Goal: Navigation & Orientation: Find specific page/section

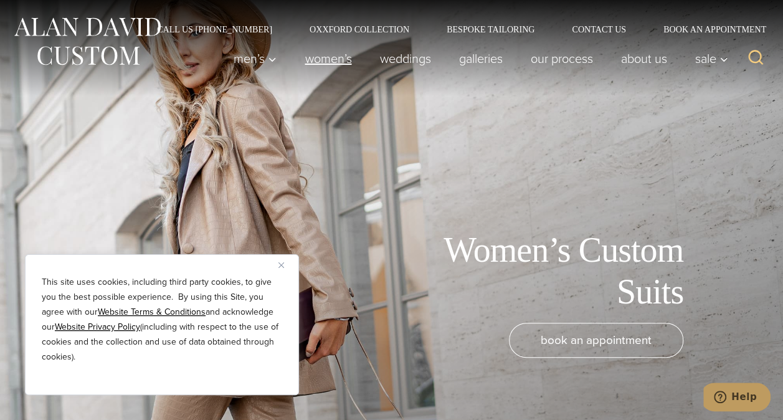
click at [324, 64] on link "Women’s" at bounding box center [328, 58] width 75 height 25
click at [510, 29] on link "Bespoke Tailoring" at bounding box center [490, 29] width 125 height 9
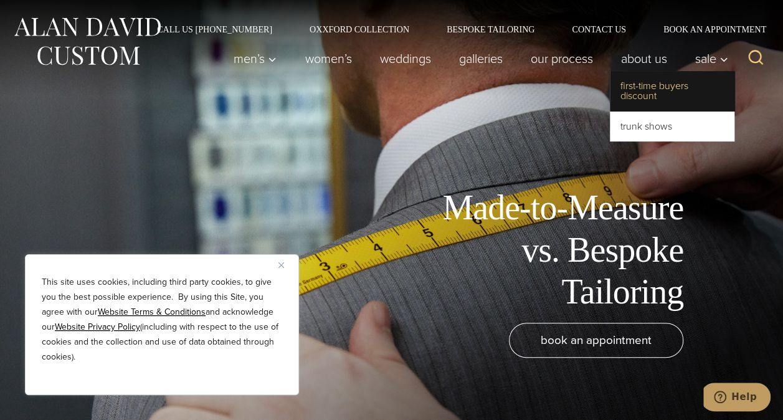
click at [656, 89] on link "First-Time Buyers Discount" at bounding box center [671, 91] width 125 height 40
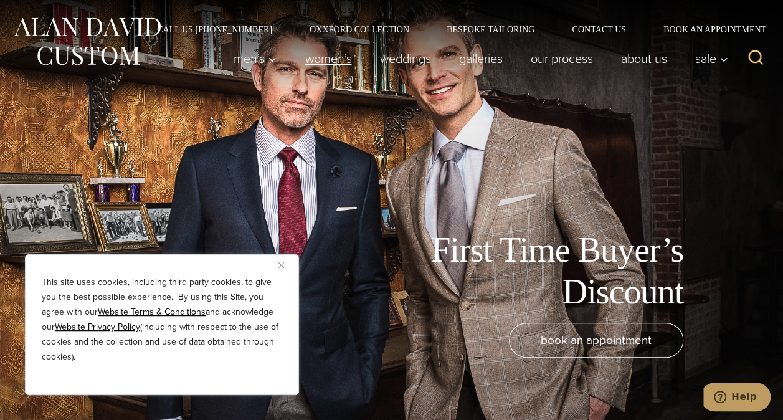
click at [322, 56] on link "Women’s" at bounding box center [328, 58] width 75 height 25
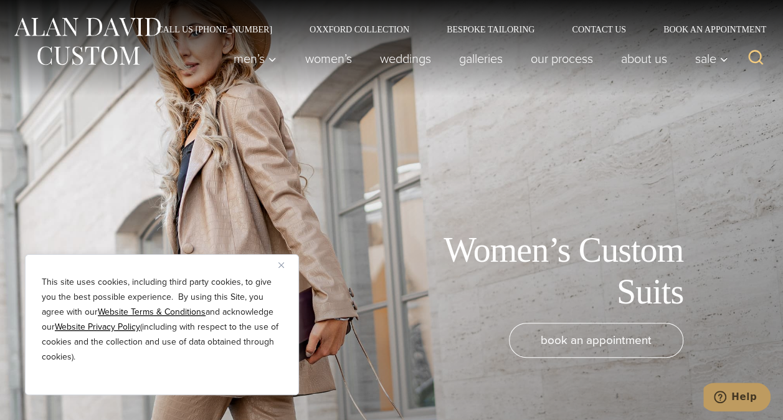
click at [281, 263] on img "Close" at bounding box center [281, 265] width 6 height 6
